Goal: Task Accomplishment & Management: Manage account settings

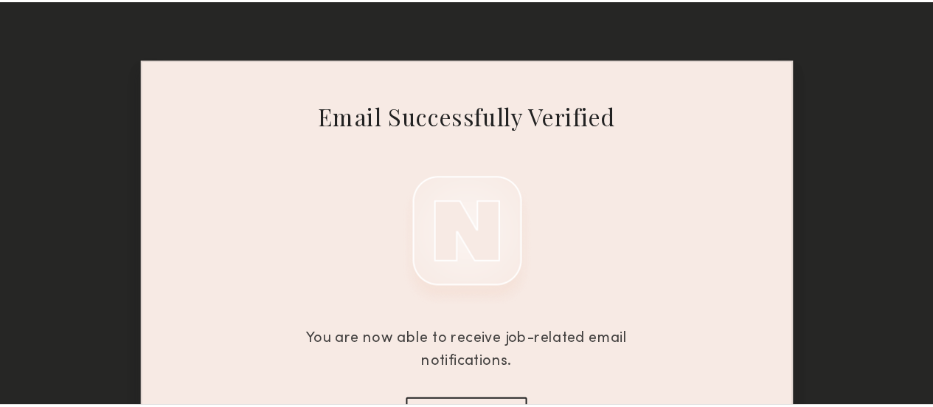
scroll to position [86, 0]
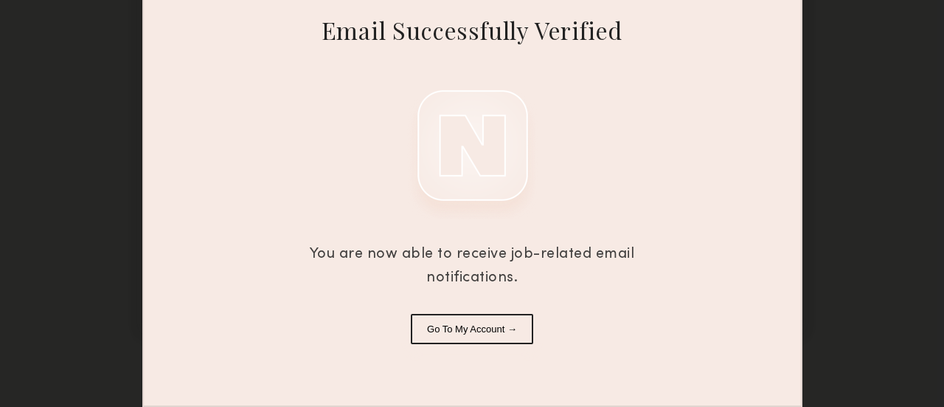
click at [480, 331] on button "Go To My Account →" at bounding box center [472, 329] width 122 height 30
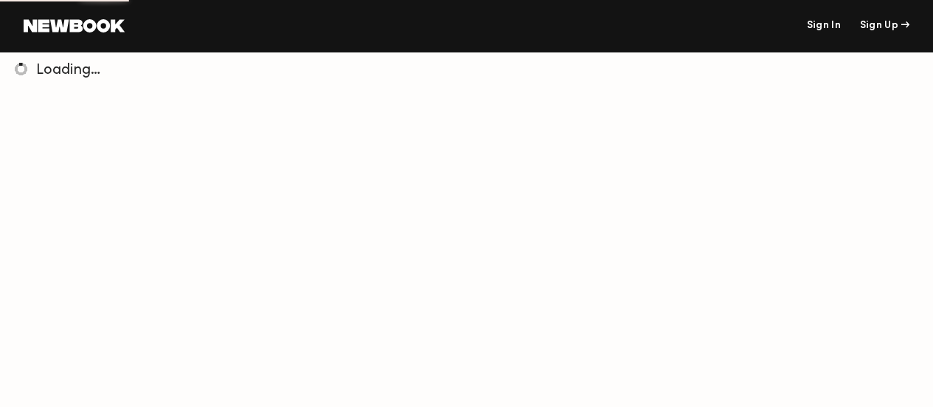
click at [830, 26] on link "Sign In" at bounding box center [823, 26] width 34 height 10
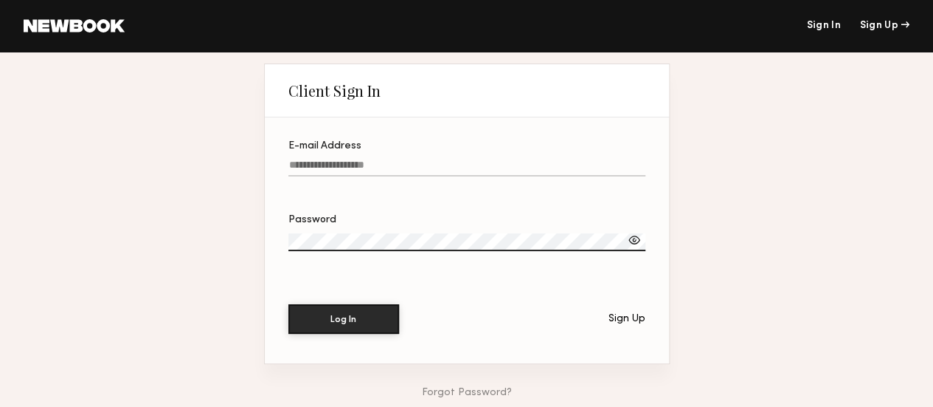
click at [520, 169] on input "E-mail Address" at bounding box center [466, 167] width 357 height 17
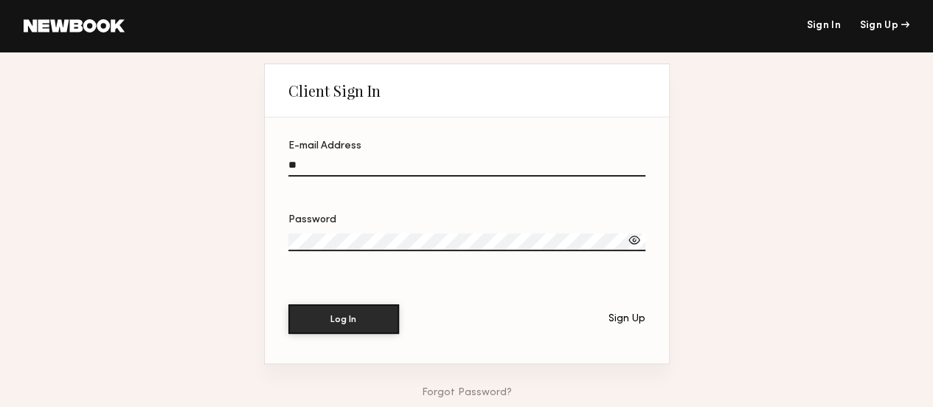
type input "*"
type input "****"
